Goal: Find specific page/section: Find specific page/section

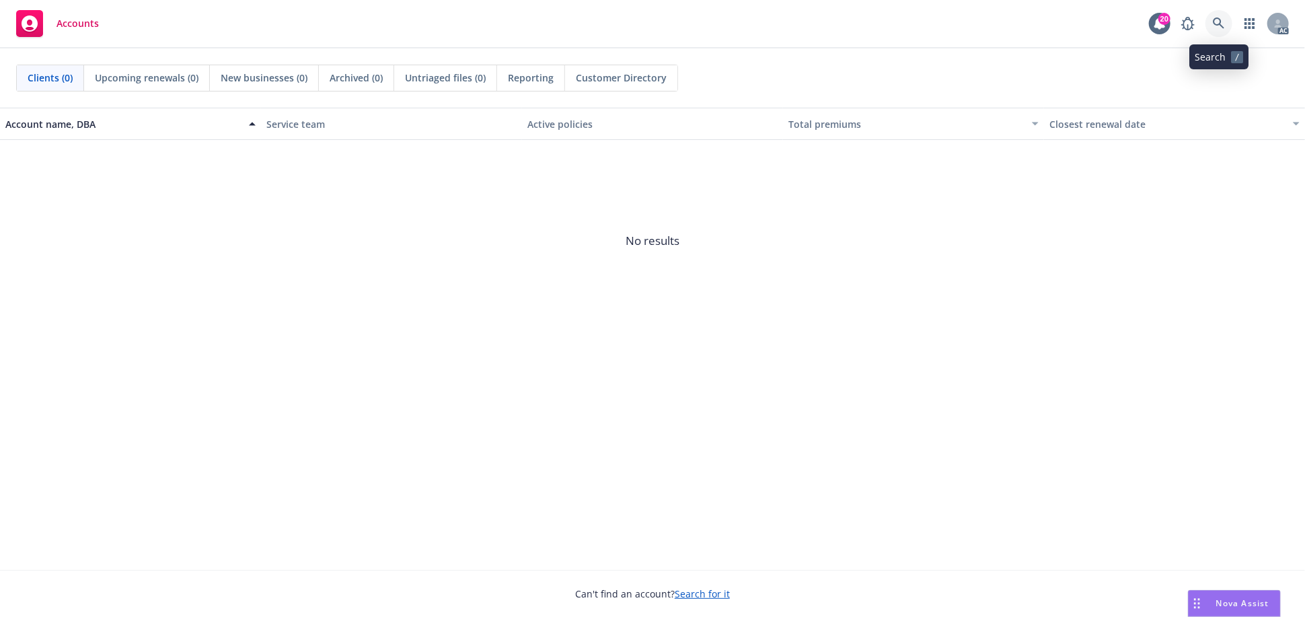
click at [1174, 22] on icon at bounding box center [1219, 23] width 12 height 12
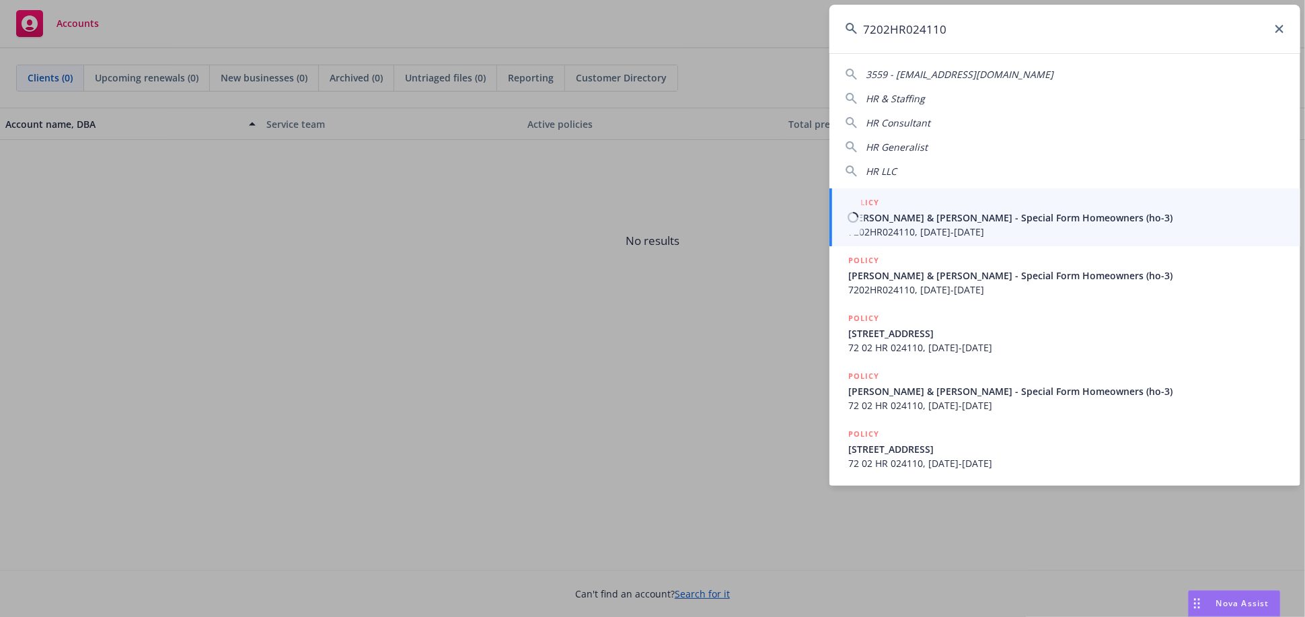
type input "7202HR024110"
click at [905, 227] on span "7202HR024110, [DATE]-[DATE]" at bounding box center [1066, 232] width 436 height 14
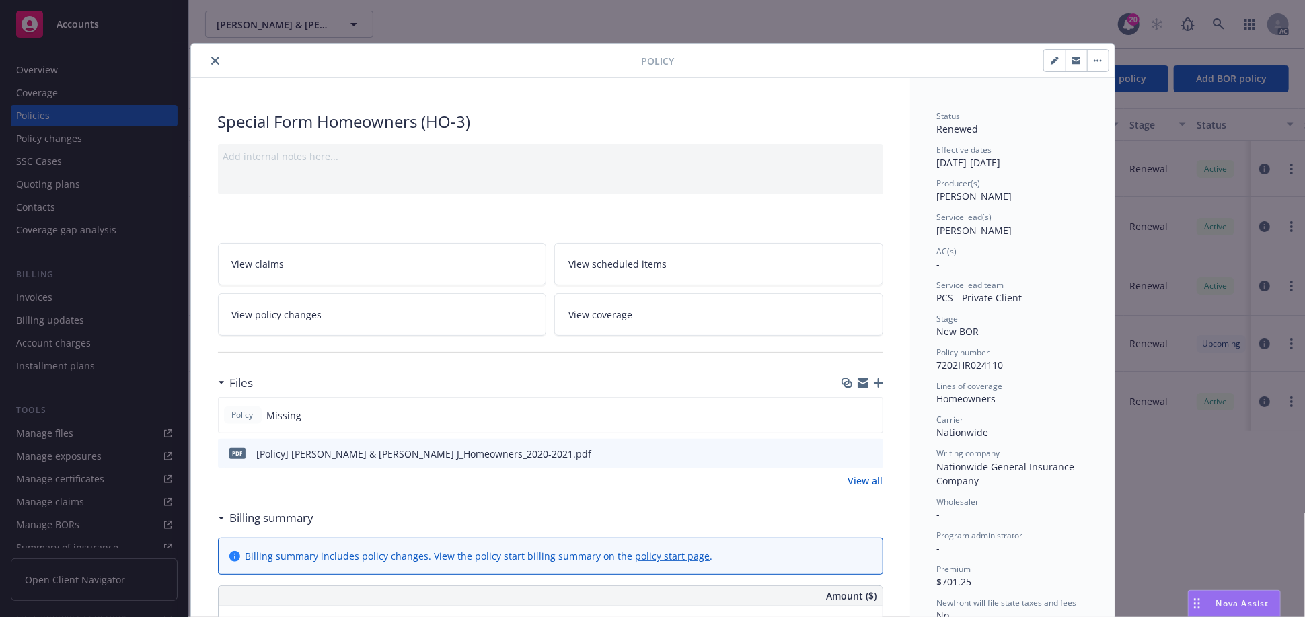
click at [211, 60] on icon "close" at bounding box center [215, 60] width 8 height 8
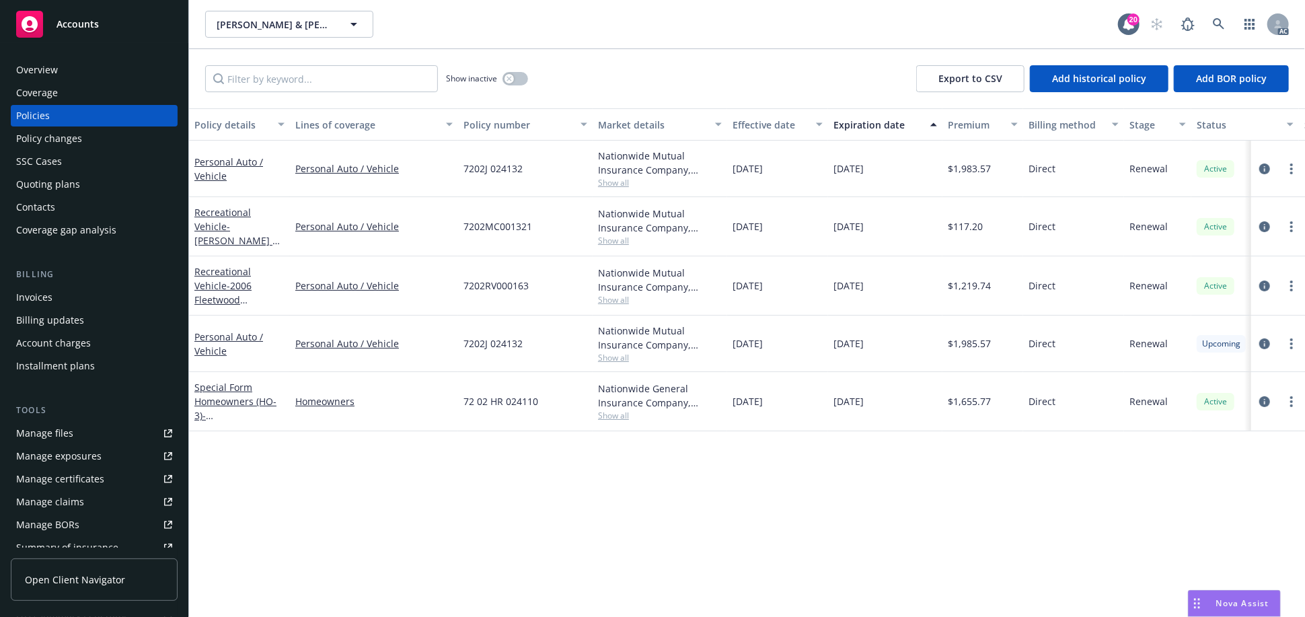
click at [96, 63] on div "Overview" at bounding box center [94, 70] width 156 height 22
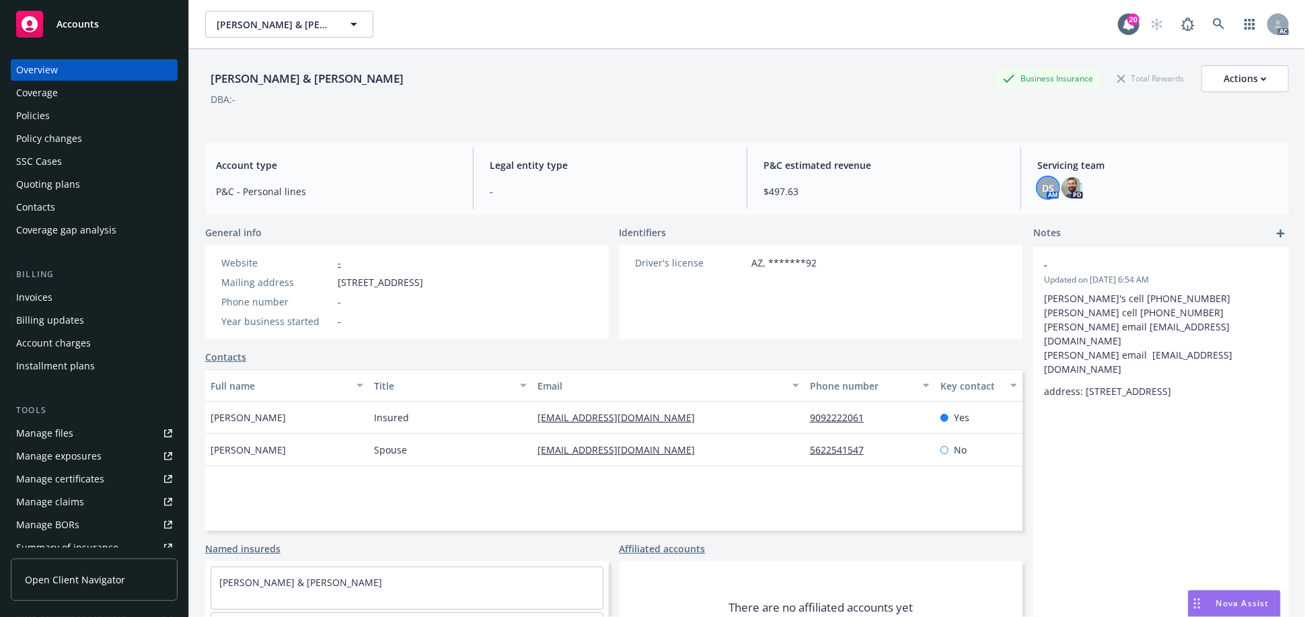
click at [1042, 186] on span "DS" at bounding box center [1048, 188] width 12 height 14
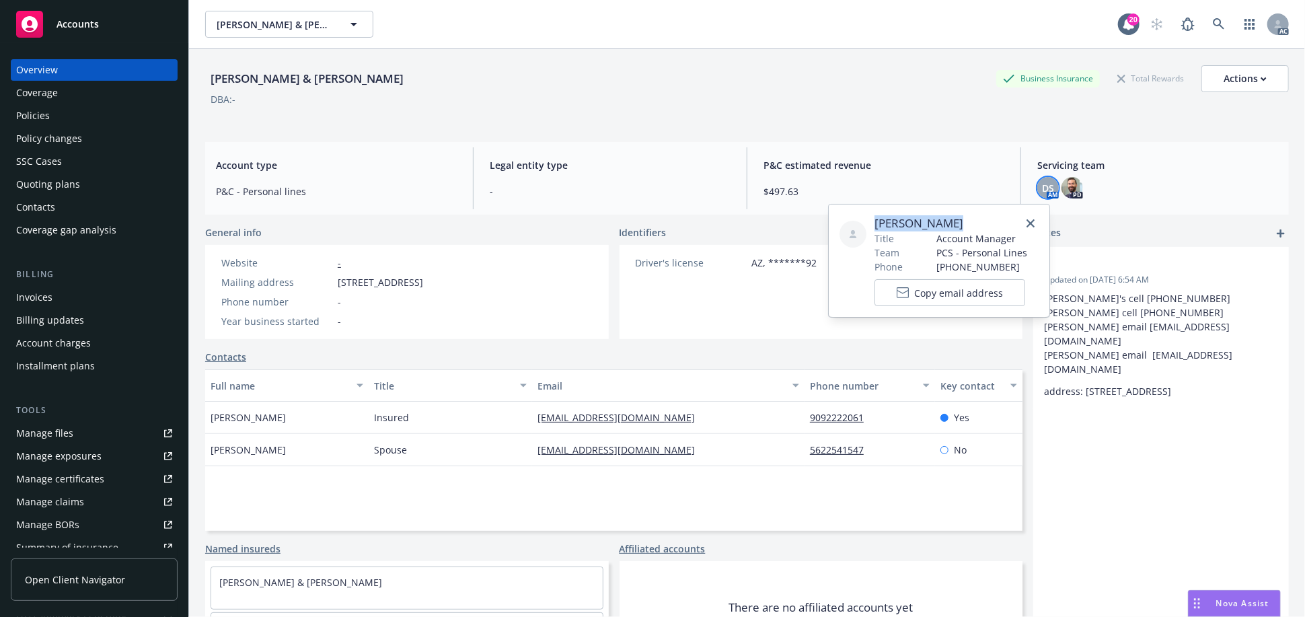
drag, startPoint x: 952, startPoint y: 221, endPoint x: 878, endPoint y: 221, distance: 74.0
click at [878, 221] on span "[PERSON_NAME]" at bounding box center [950, 223] width 153 height 16
copy span "[PERSON_NAME]"
